Goal: Information Seeking & Learning: Learn about a topic

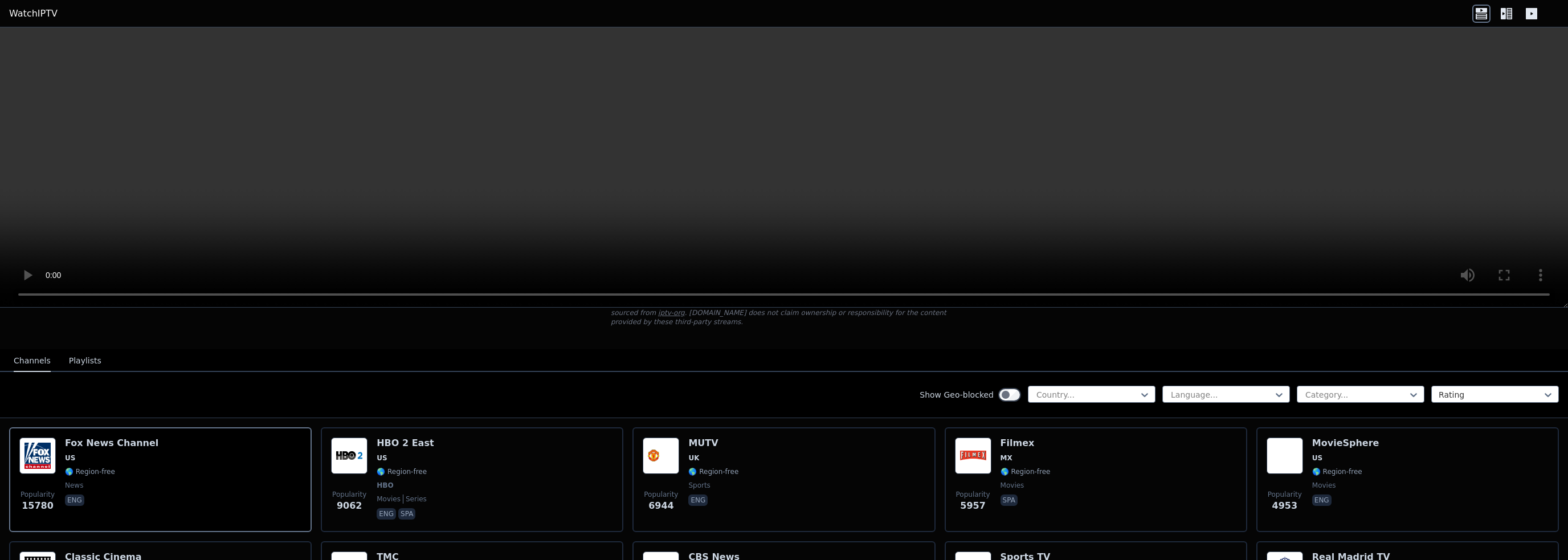
scroll to position [114, 0]
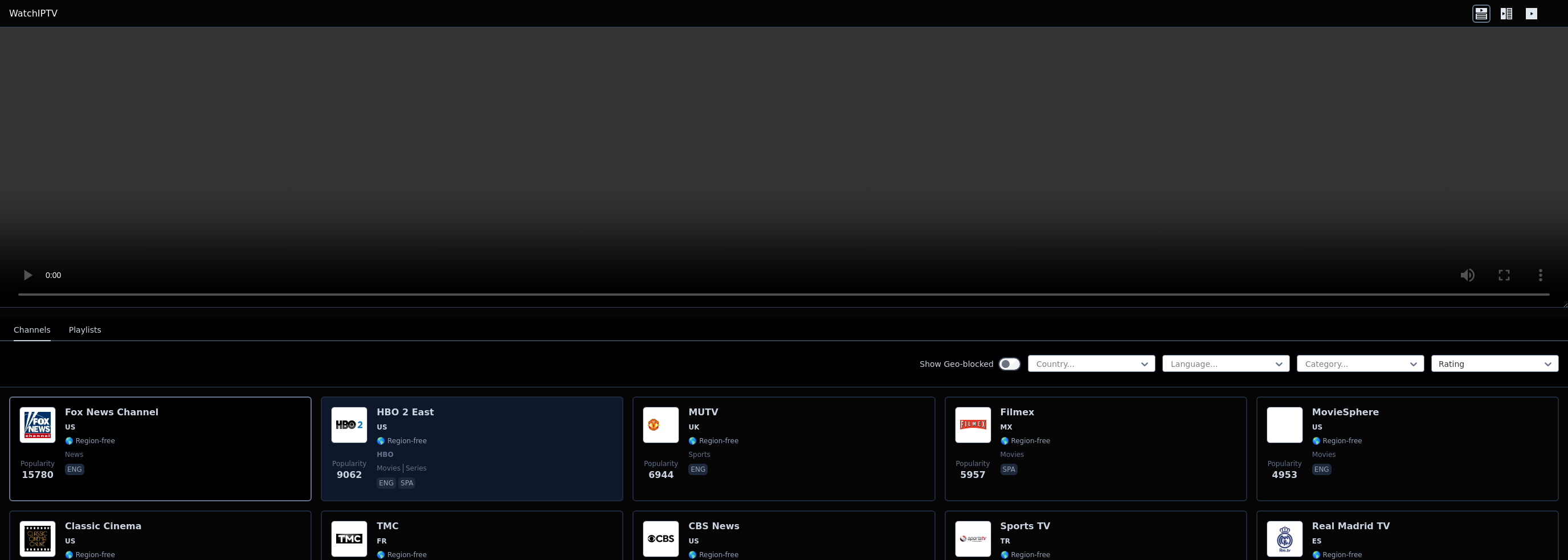
click at [455, 439] on div "Popularity 9062 HBO 2 East US 🌎 Region-free HBO movies series eng spa" at bounding box center [472, 449] width 282 height 84
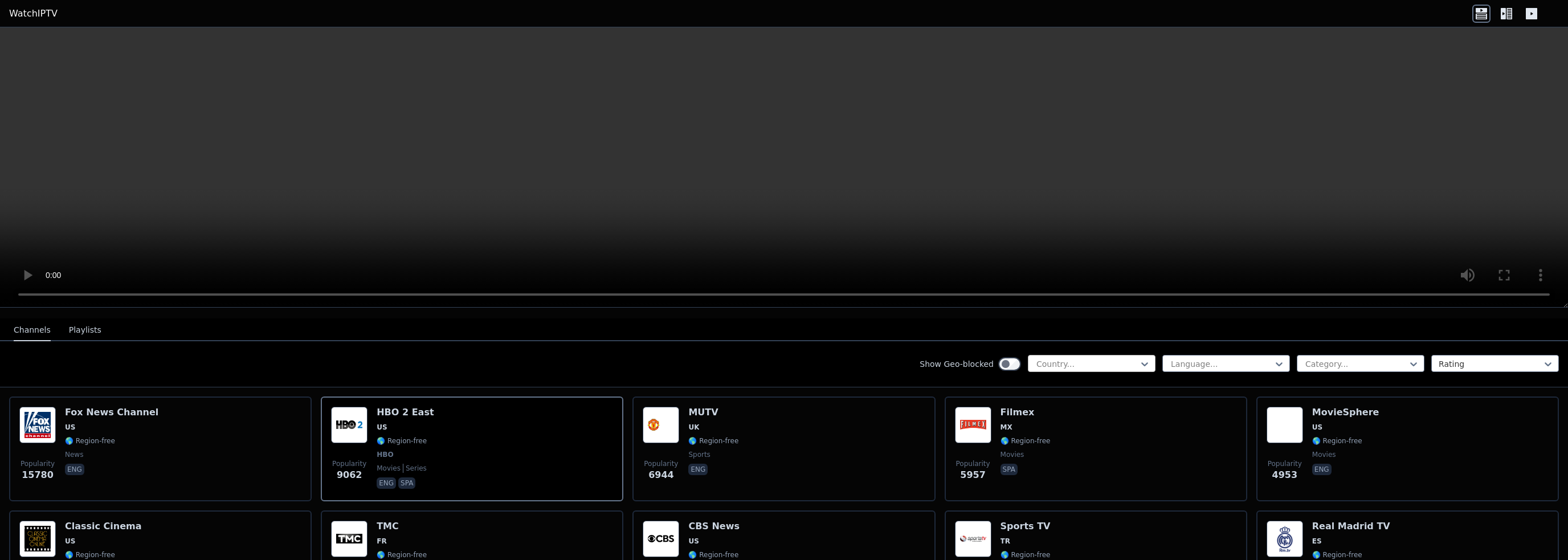
click at [1120, 359] on div at bounding box center [1087, 364] width 103 height 11
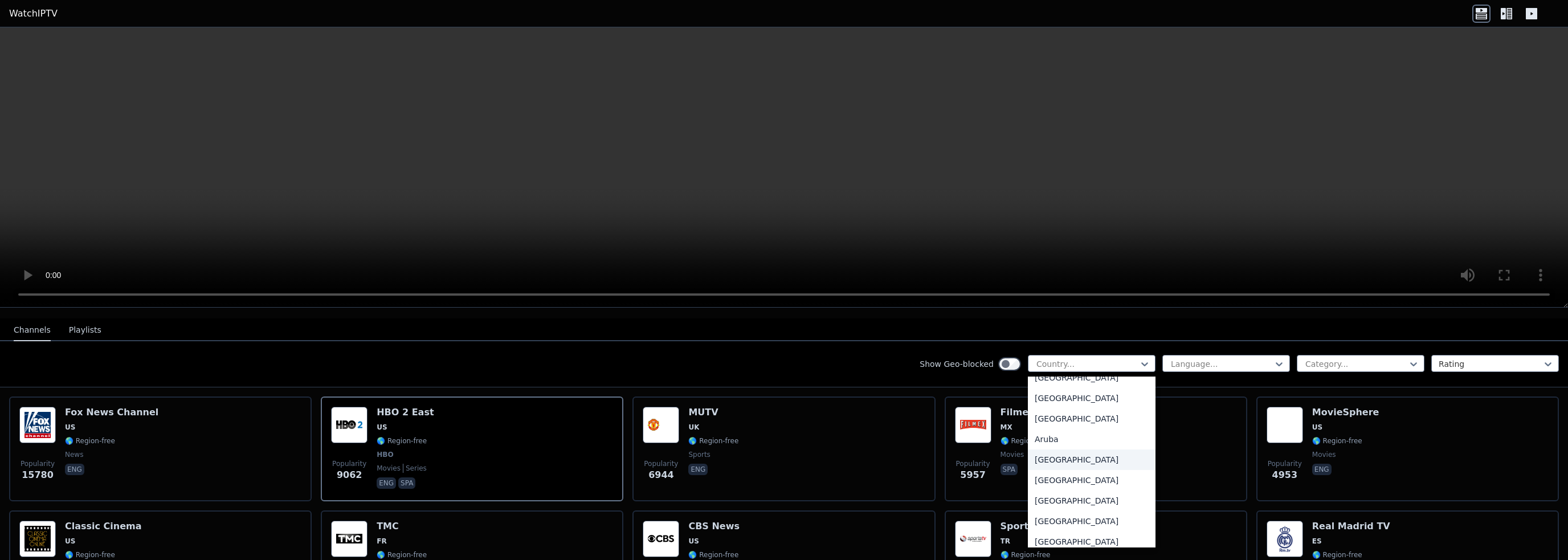
click at [1082, 455] on div "[GEOGRAPHIC_DATA]" at bounding box center [1091, 459] width 128 height 20
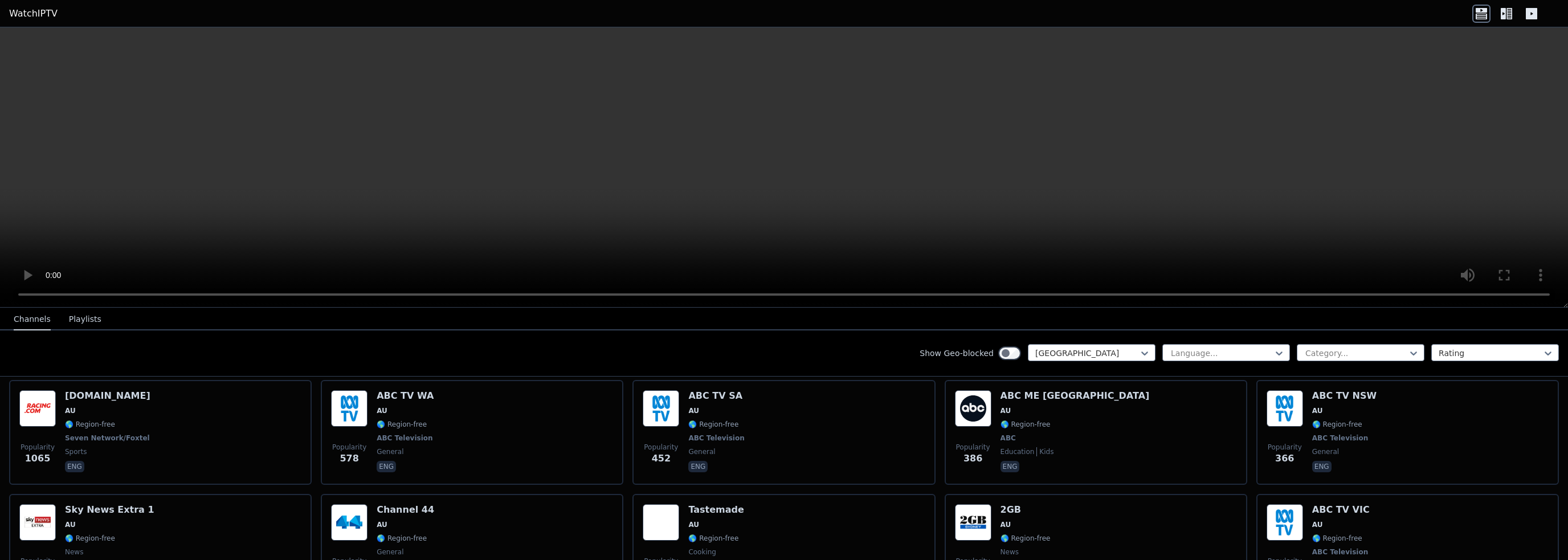
scroll to position [84, 0]
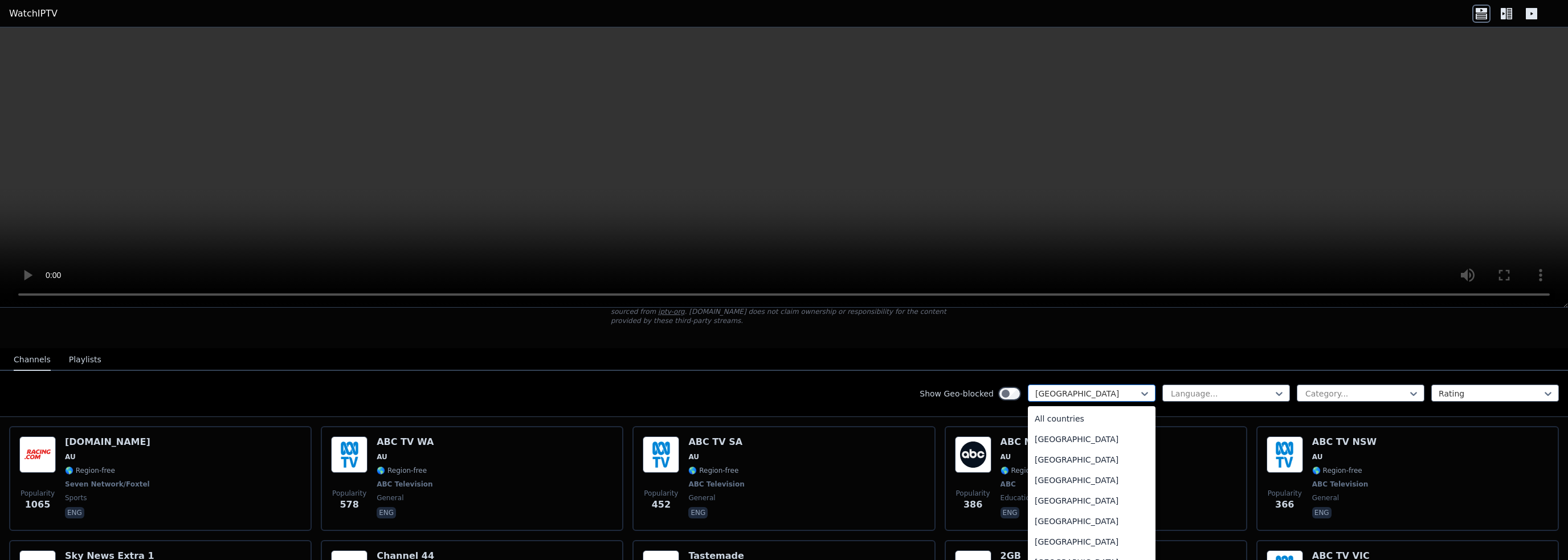
click at [1053, 388] on div at bounding box center [1087, 394] width 103 height 11
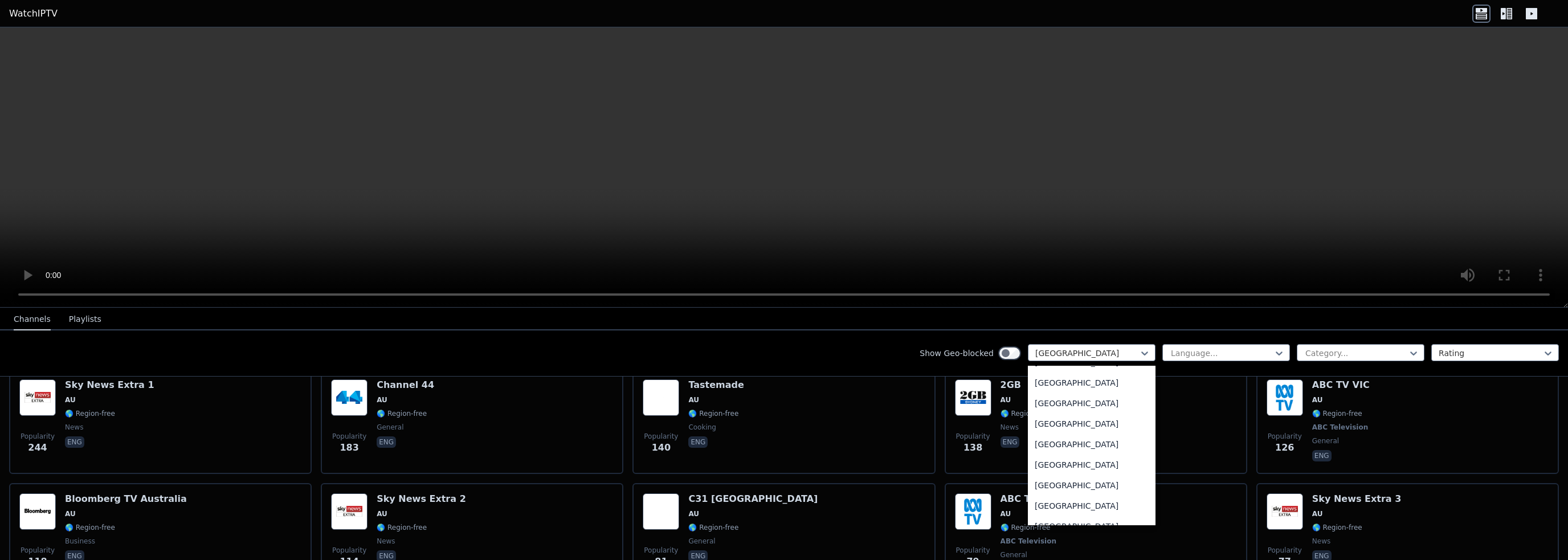
scroll to position [3994, 0]
click at [1081, 399] on div "[GEOGRAPHIC_DATA]" at bounding box center [1091, 395] width 128 height 20
